Goal: Information Seeking & Learning: Learn about a topic

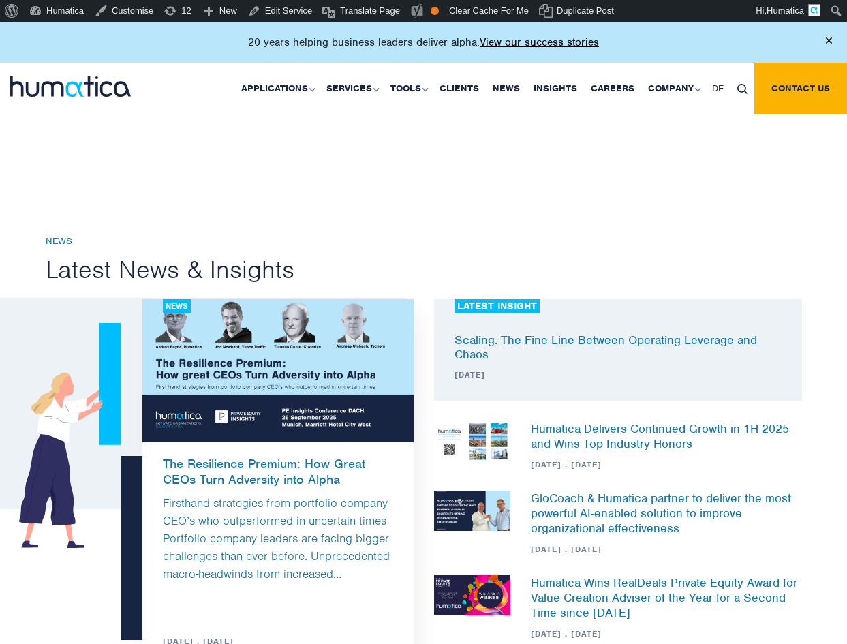
scroll to position [744, 0]
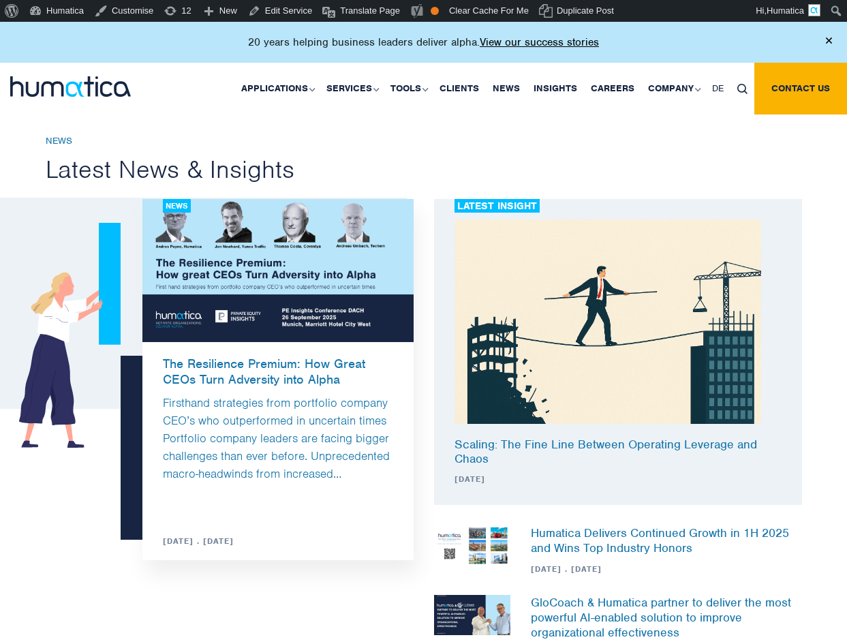
scroll to position [881, 0]
